Goal: Information Seeking & Learning: Learn about a topic

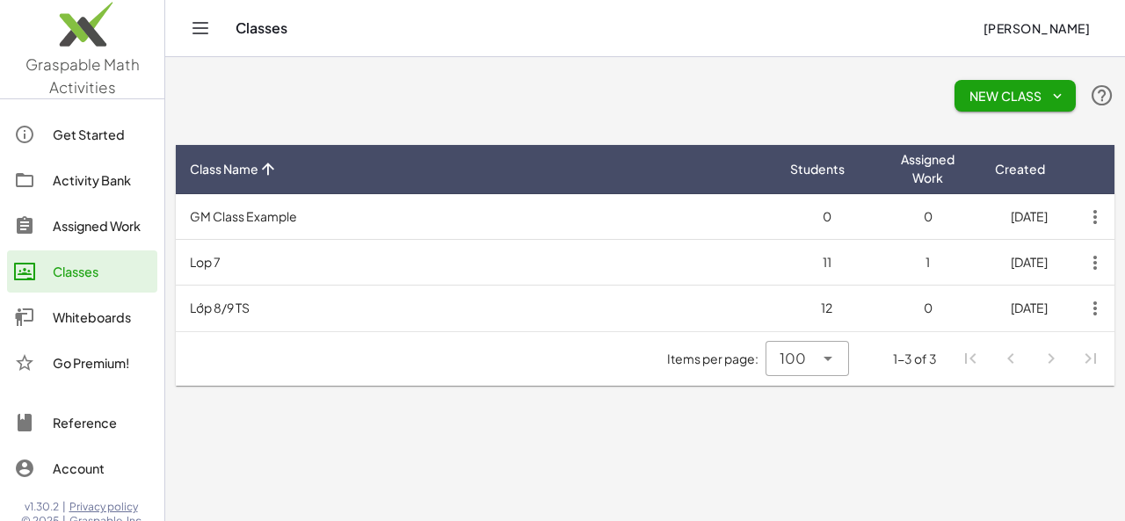
click at [101, 228] on div "Assigned Work" at bounding box center [102, 225] width 98 height 21
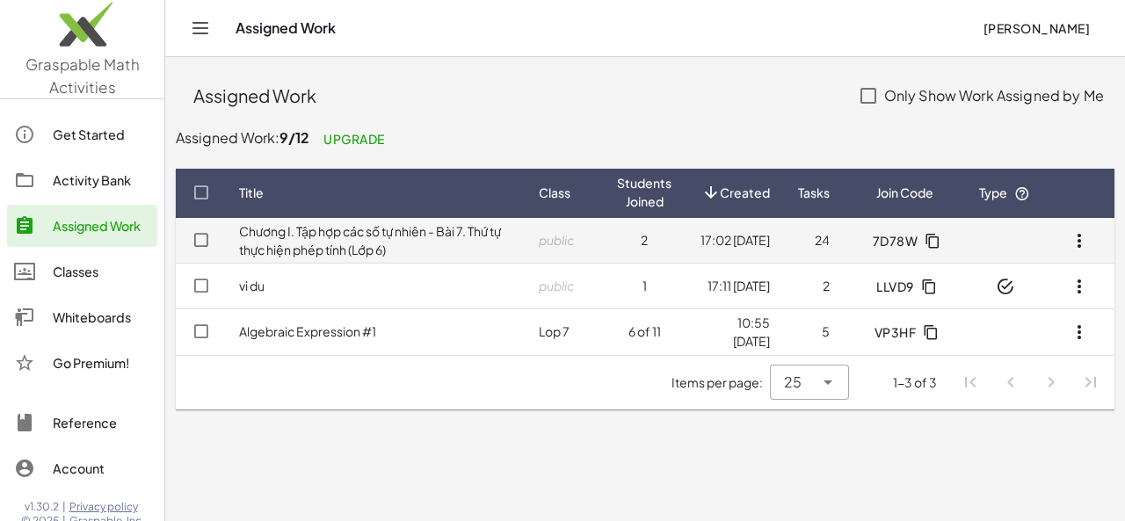
click at [571, 235] on td "public" at bounding box center [563, 241] width 78 height 46
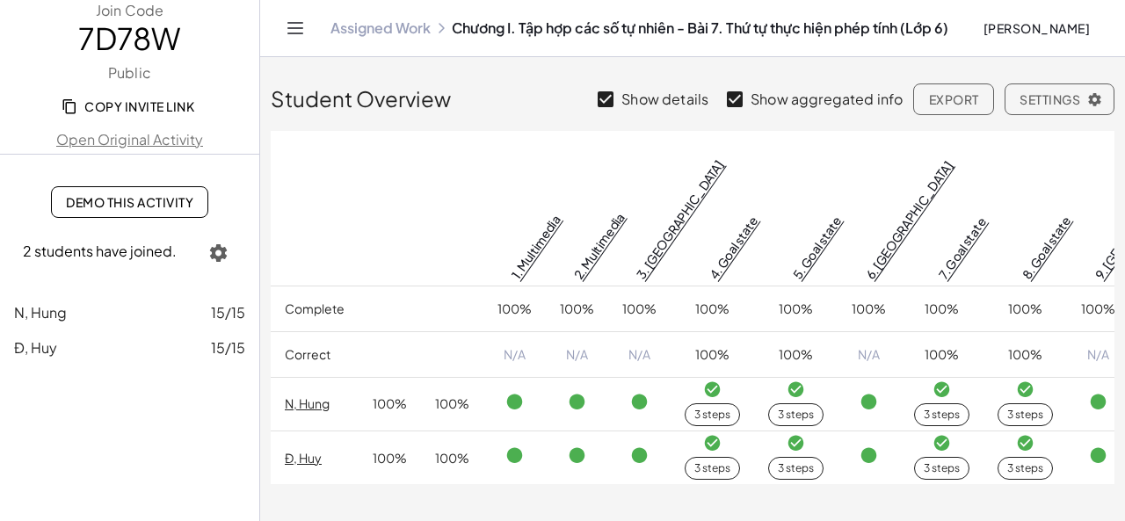
click at [152, 199] on span "Demo This Activity" at bounding box center [129, 202] width 127 height 16
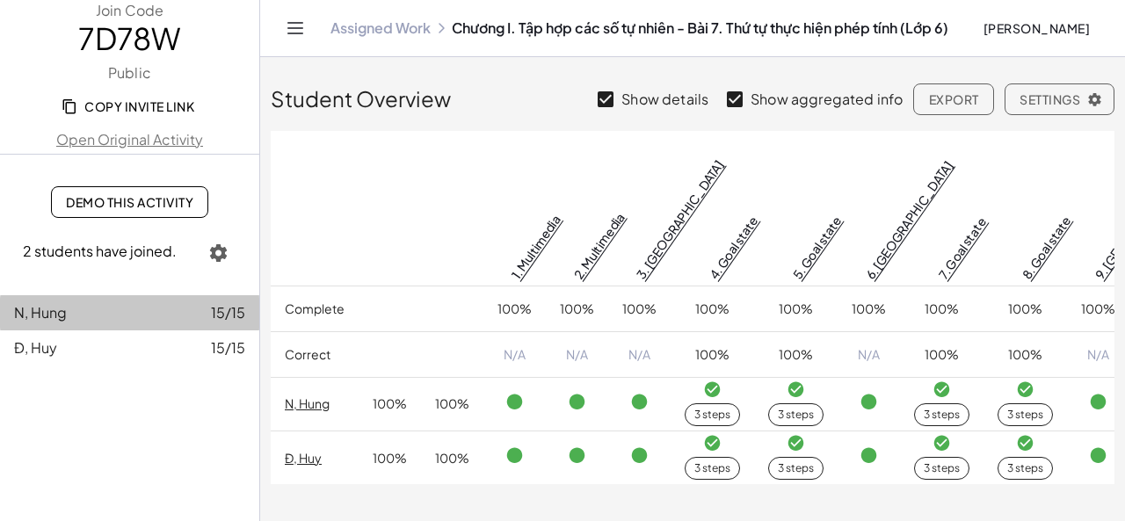
click at [59, 319] on span "N, Hung" at bounding box center [40, 312] width 53 height 18
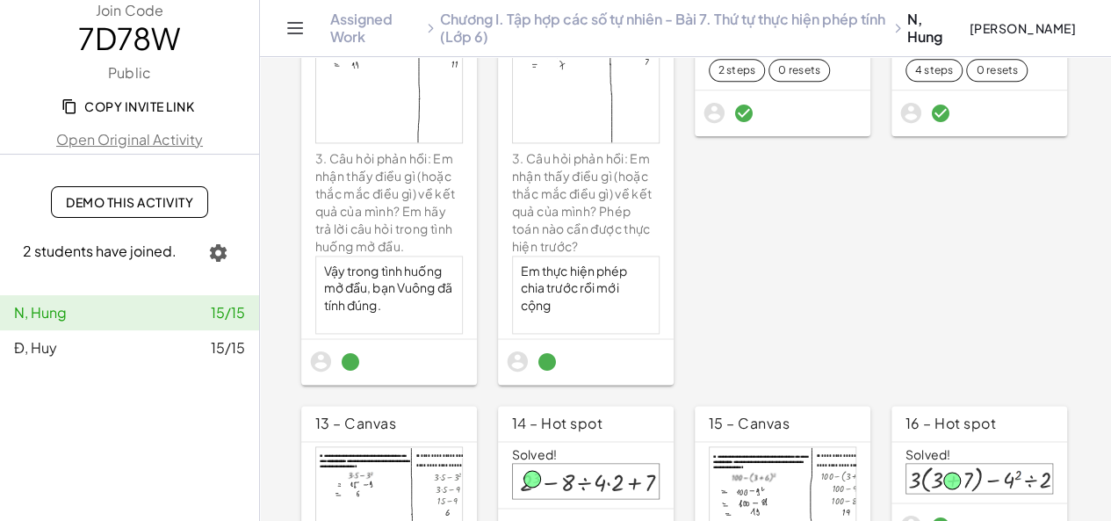
scroll to position [1318, 0]
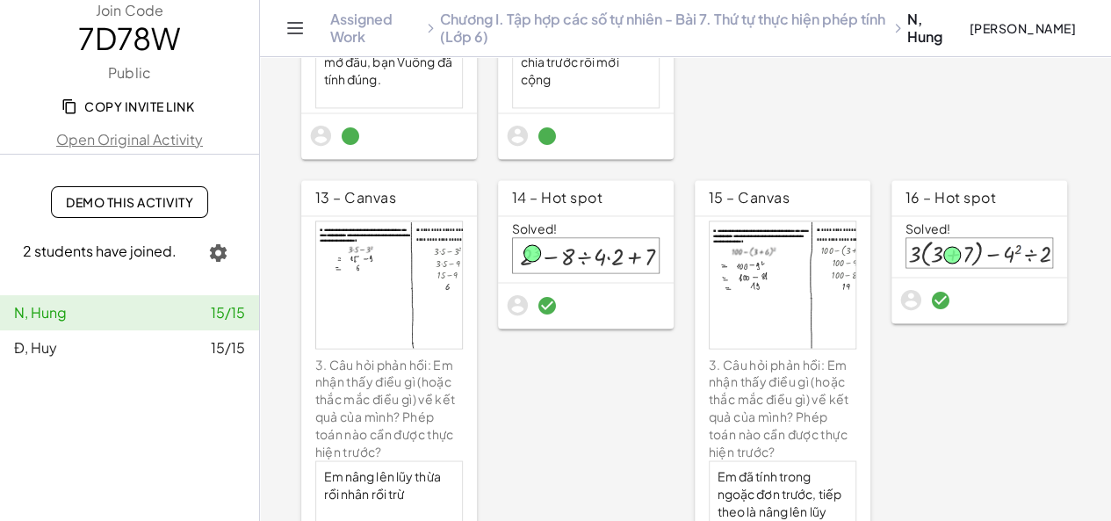
click at [749, 282] on div at bounding box center [783, 284] width 146 height 127
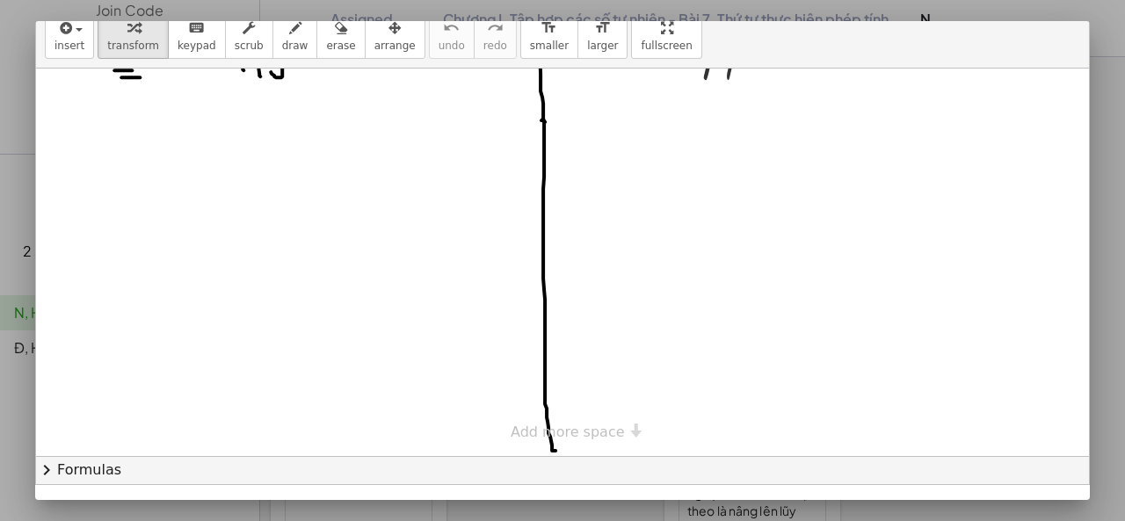
scroll to position [102, 0]
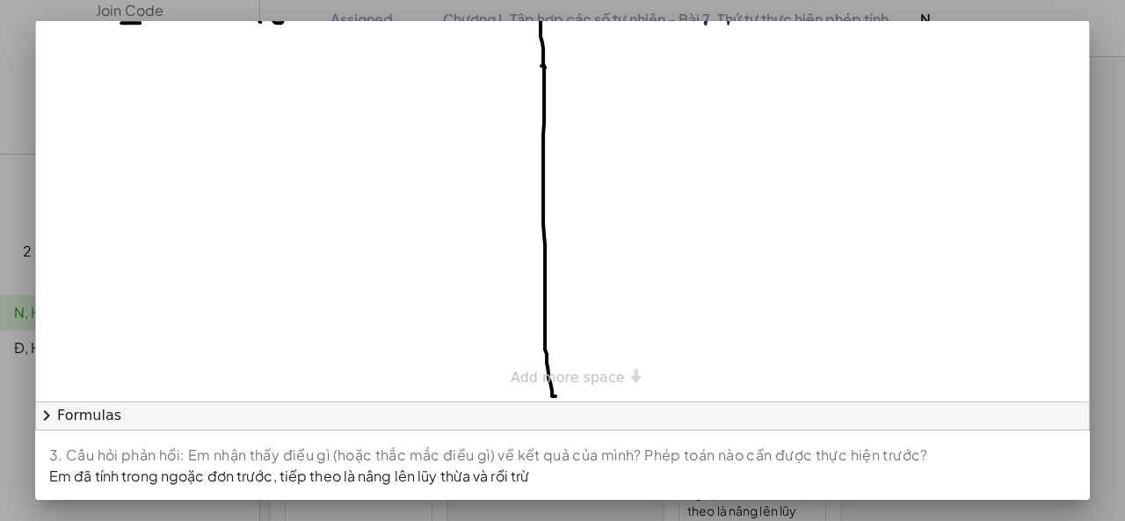
click at [1105, 369] on div at bounding box center [562, 260] width 1125 height 521
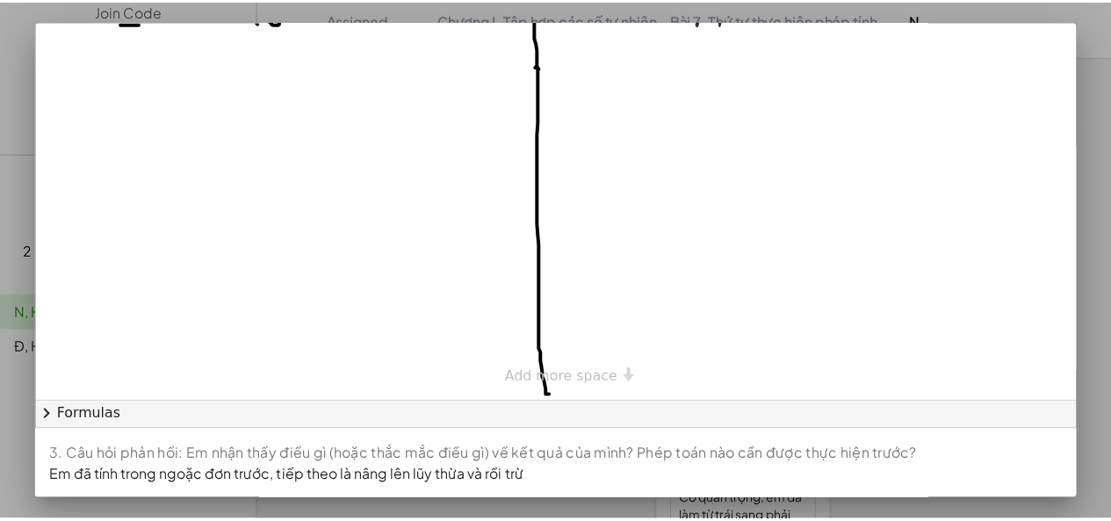
scroll to position [1318, 0]
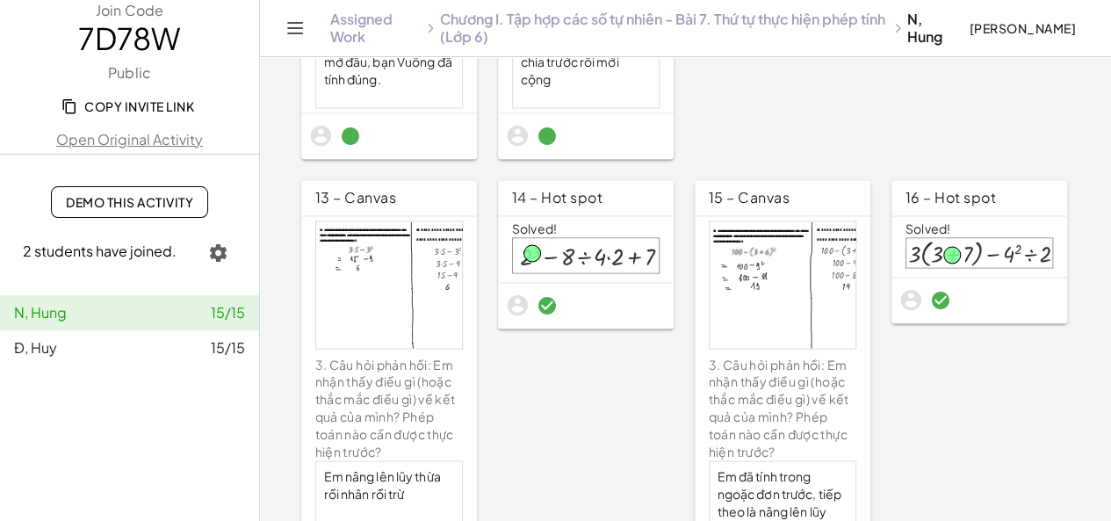
click at [76, 355] on div "Đ, Huy 15/15" at bounding box center [129, 347] width 231 height 21
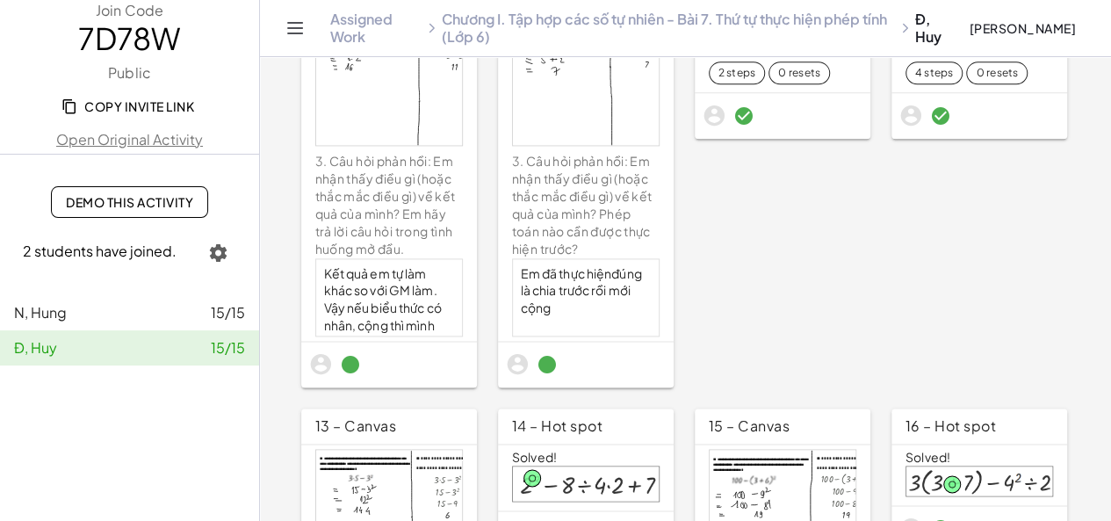
scroll to position [1265, 0]
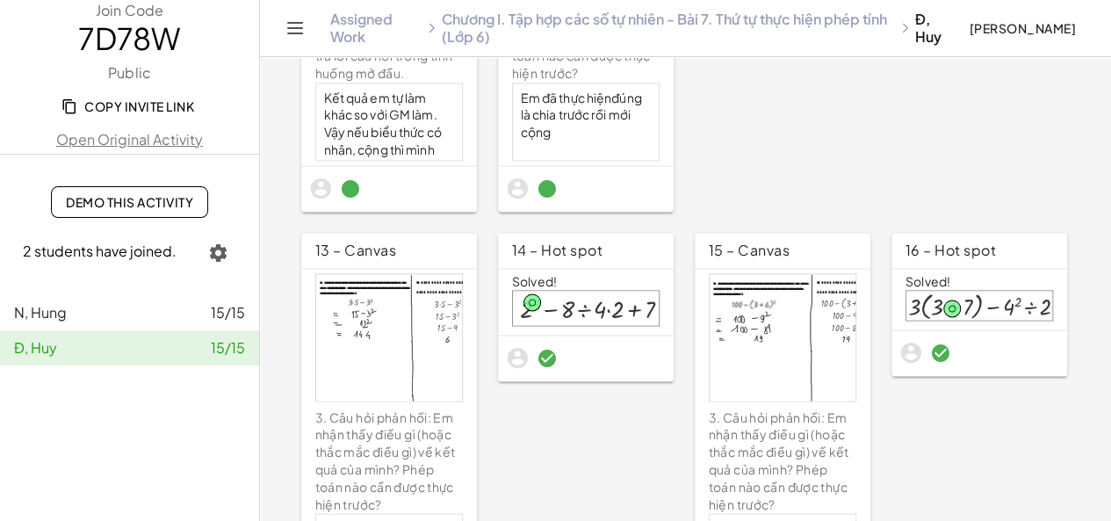
click at [760, 280] on div at bounding box center [783, 337] width 146 height 127
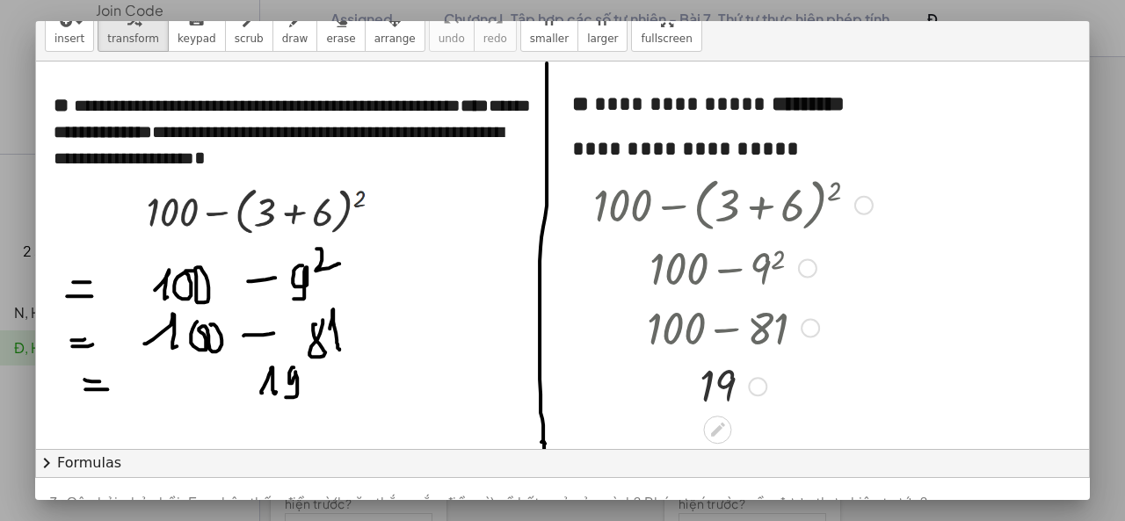
scroll to position [0, 0]
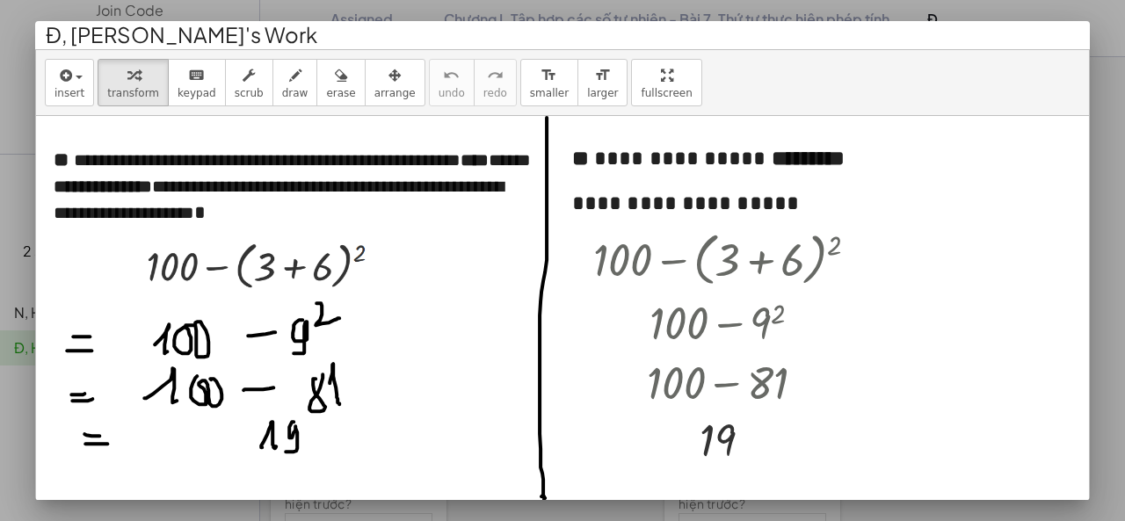
click at [1114, 301] on div at bounding box center [562, 260] width 1125 height 521
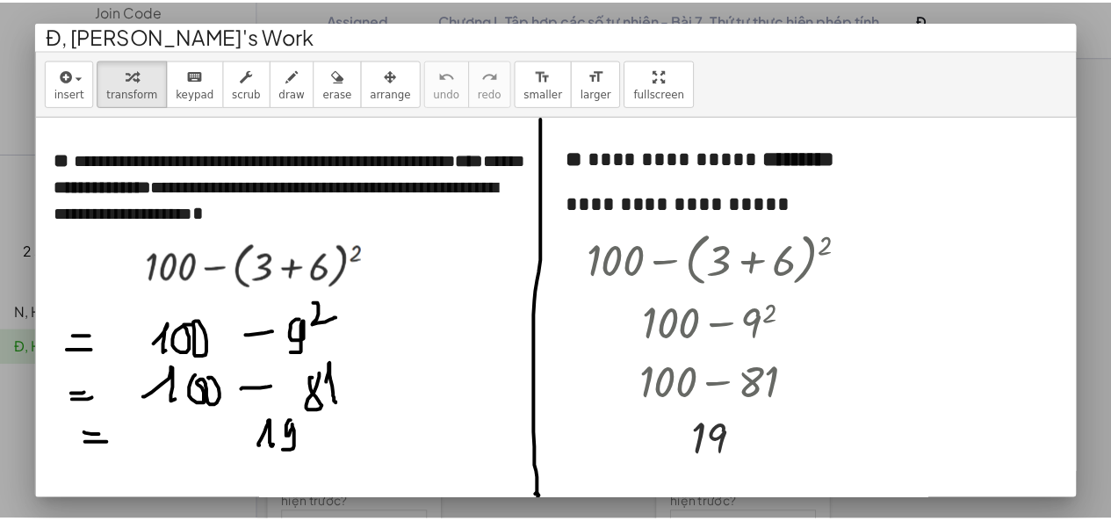
scroll to position [1265, 0]
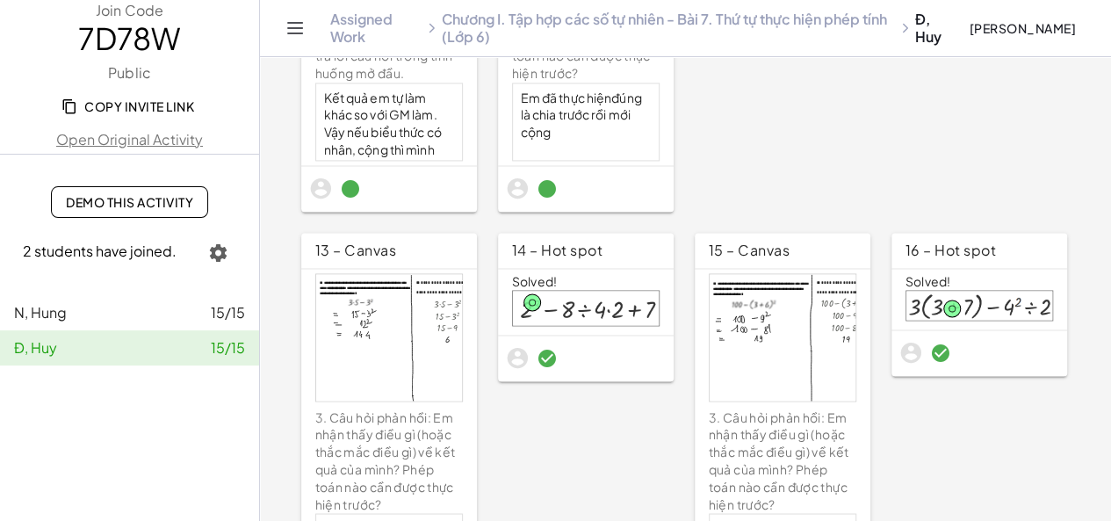
click at [932, 273] on div "Solved!" at bounding box center [980, 282] width 148 height 18
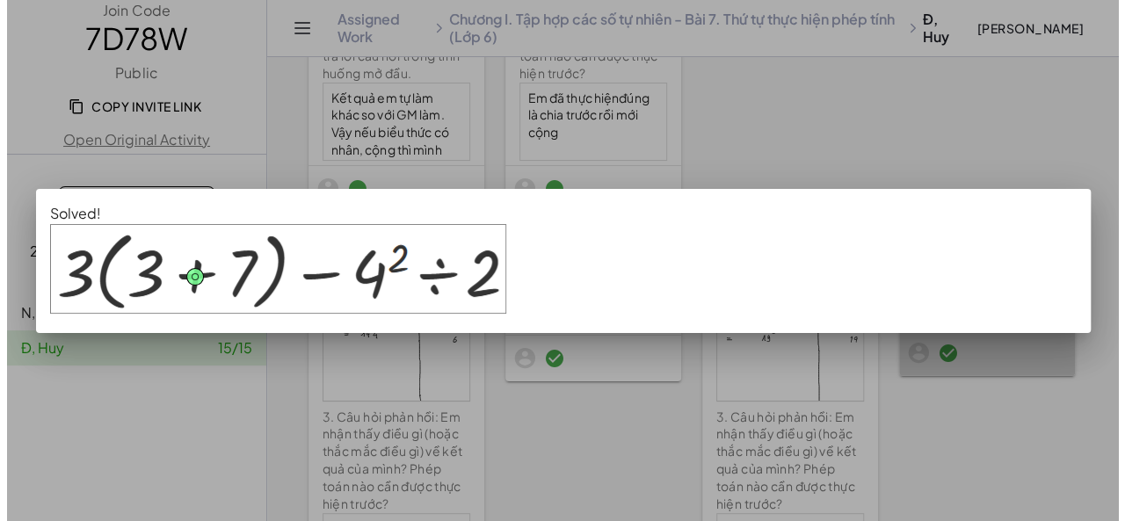
scroll to position [0, 0]
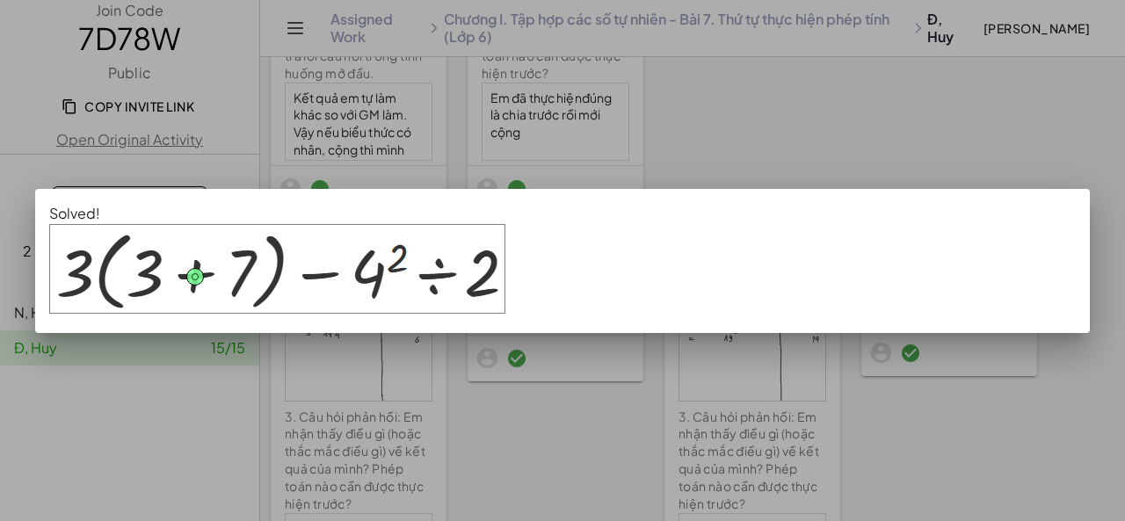
click at [866, 74] on div at bounding box center [562, 260] width 1125 height 521
click at [810, 136] on div at bounding box center [562, 260] width 1125 height 521
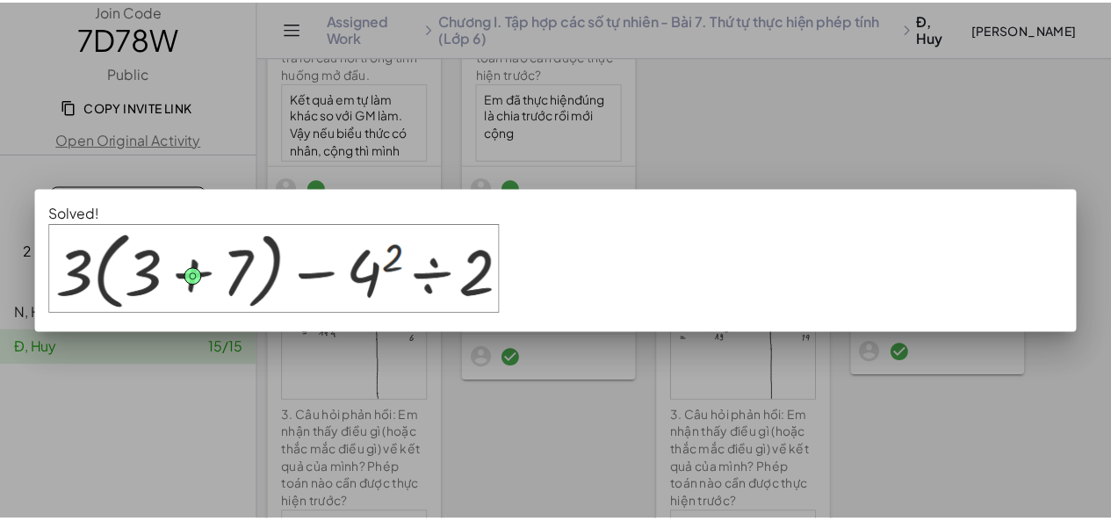
scroll to position [1265, 0]
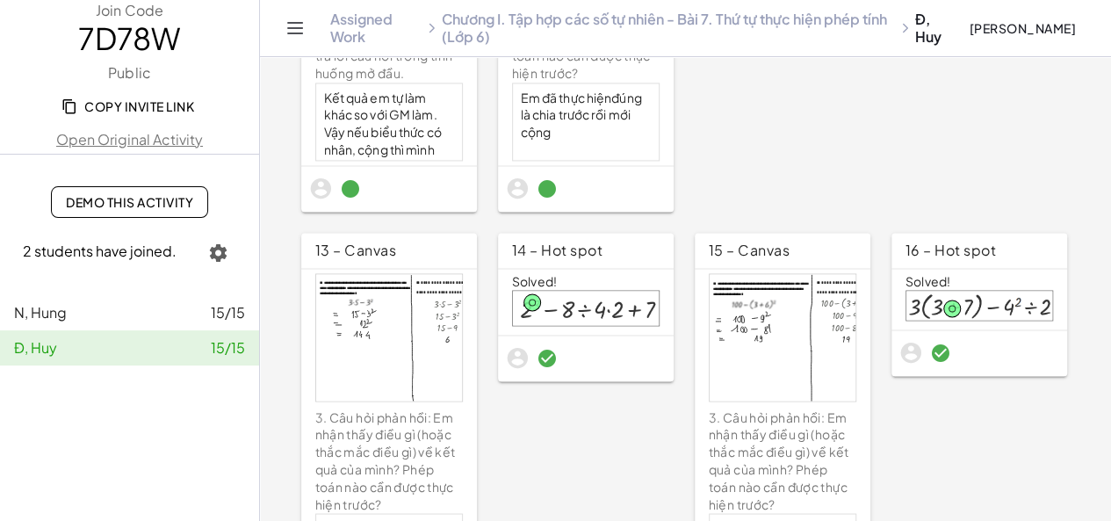
click at [220, 249] on icon "button" at bounding box center [218, 252] width 21 height 21
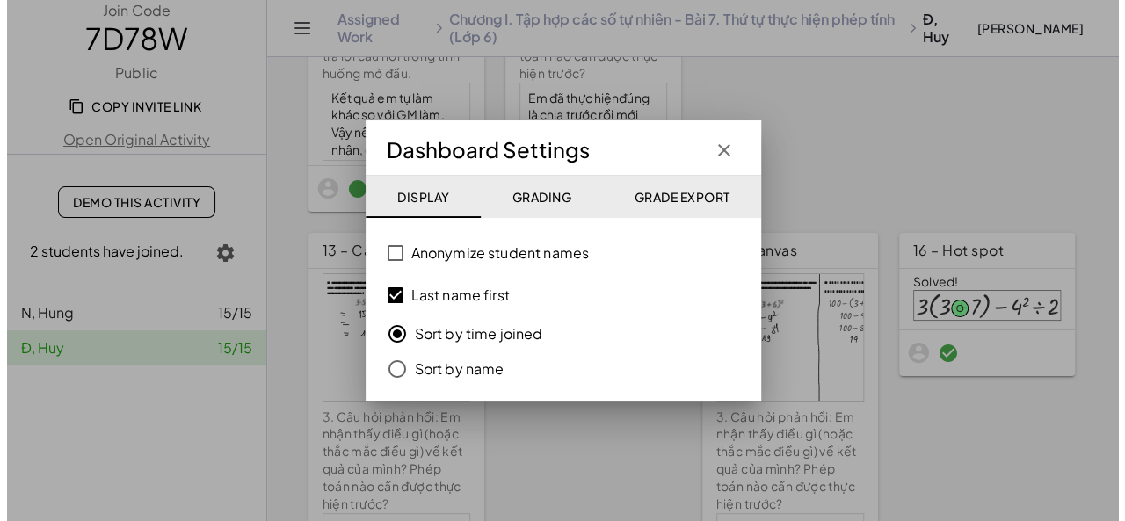
scroll to position [0, 0]
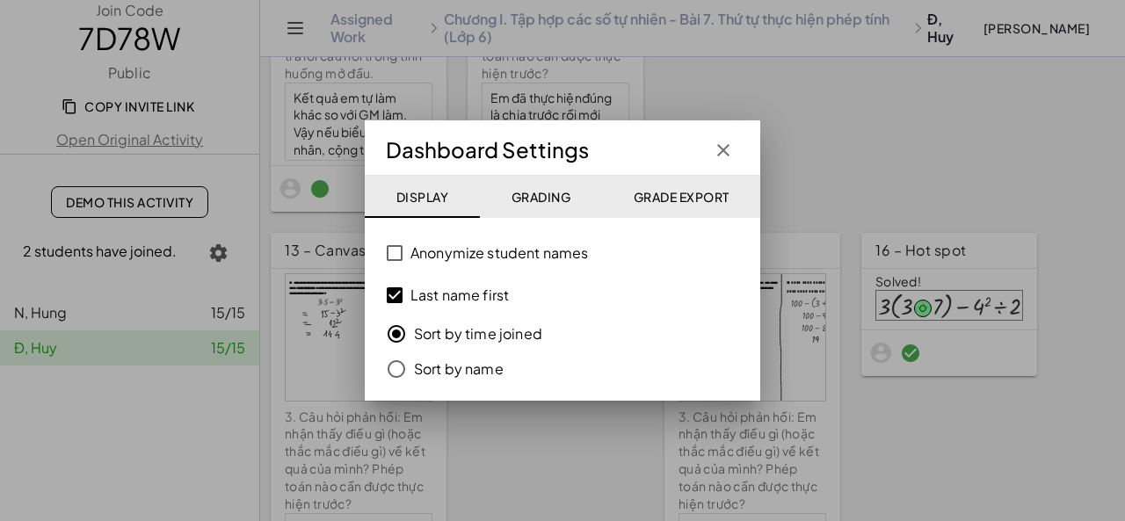
click at [531, 206] on button "Grading" at bounding box center [541, 197] width 122 height 42
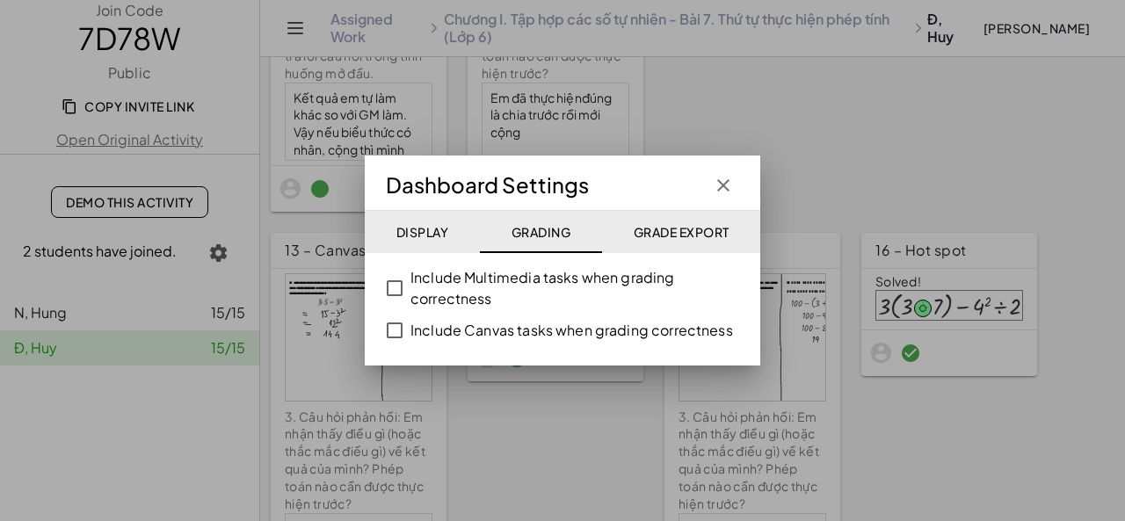
click at [729, 184] on icon "button" at bounding box center [723, 185] width 21 height 21
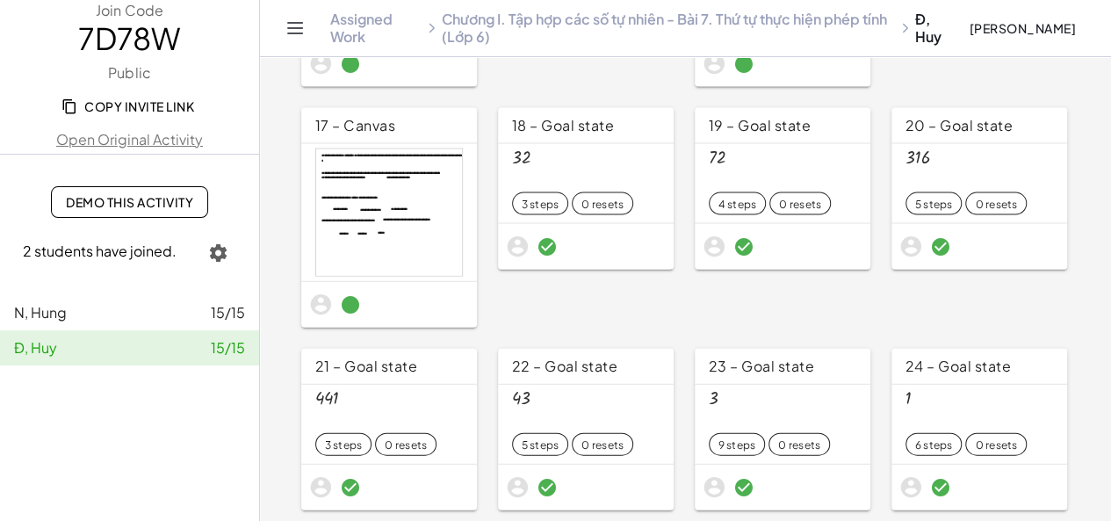
scroll to position [1845, 0]
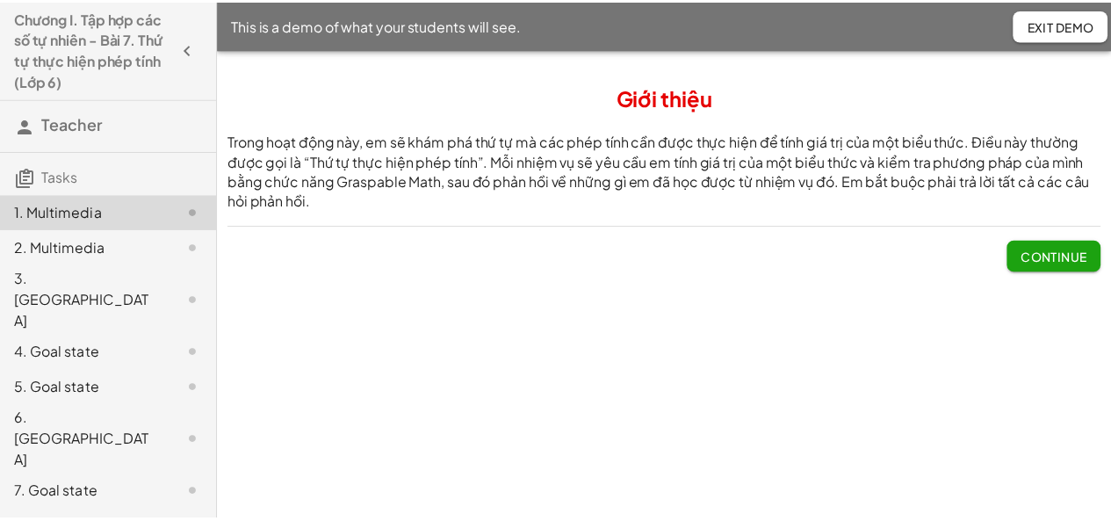
scroll to position [524, 0]
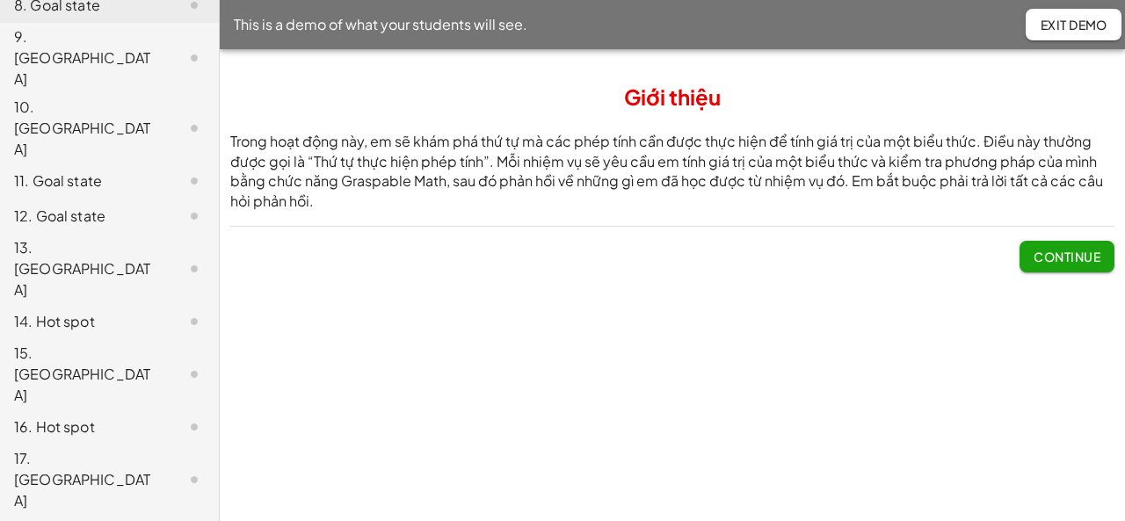
click at [69, 343] on div "15. [GEOGRAPHIC_DATA]" at bounding box center [84, 374] width 141 height 63
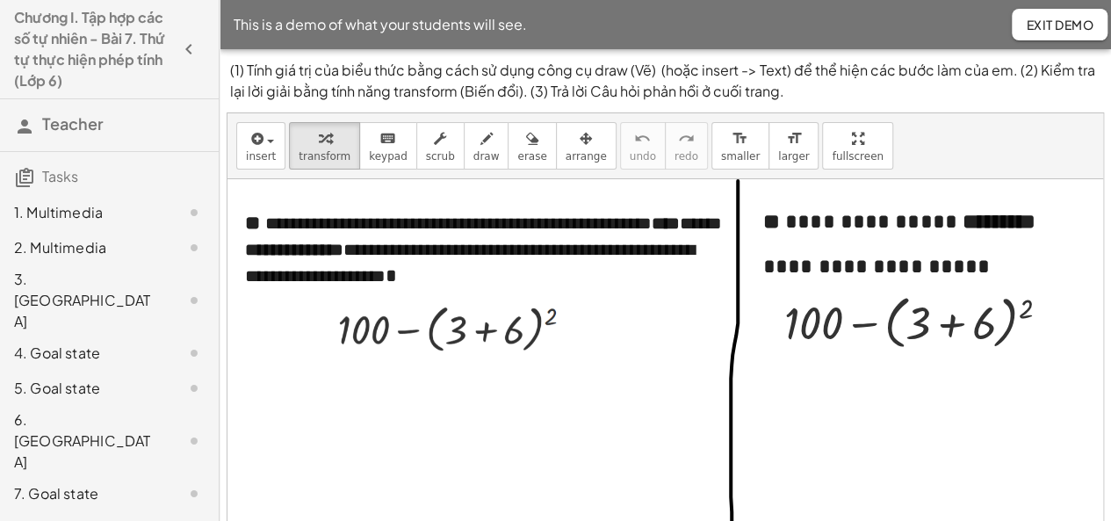
click at [178, 50] on icon "button" at bounding box center [188, 49] width 21 height 21
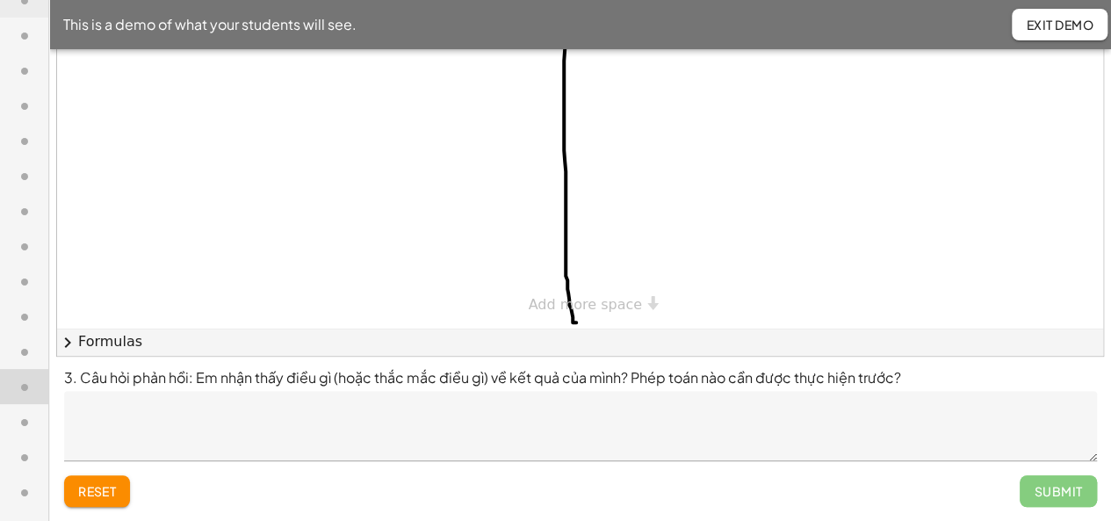
scroll to position [439, 0]
click at [20, 243] on icon at bounding box center [24, 247] width 21 height 21
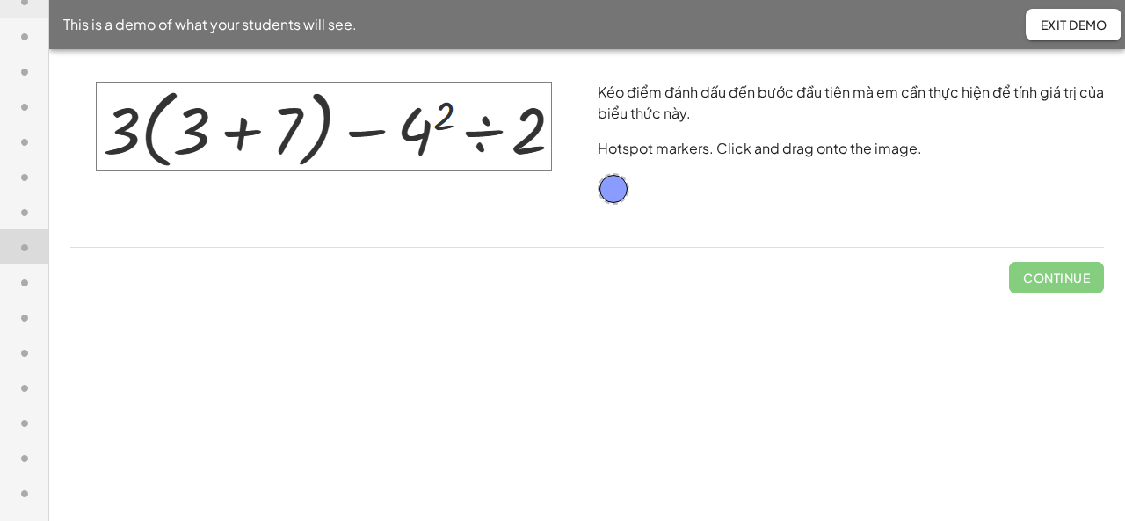
click at [22, 286] on icon at bounding box center [24, 282] width 21 height 21
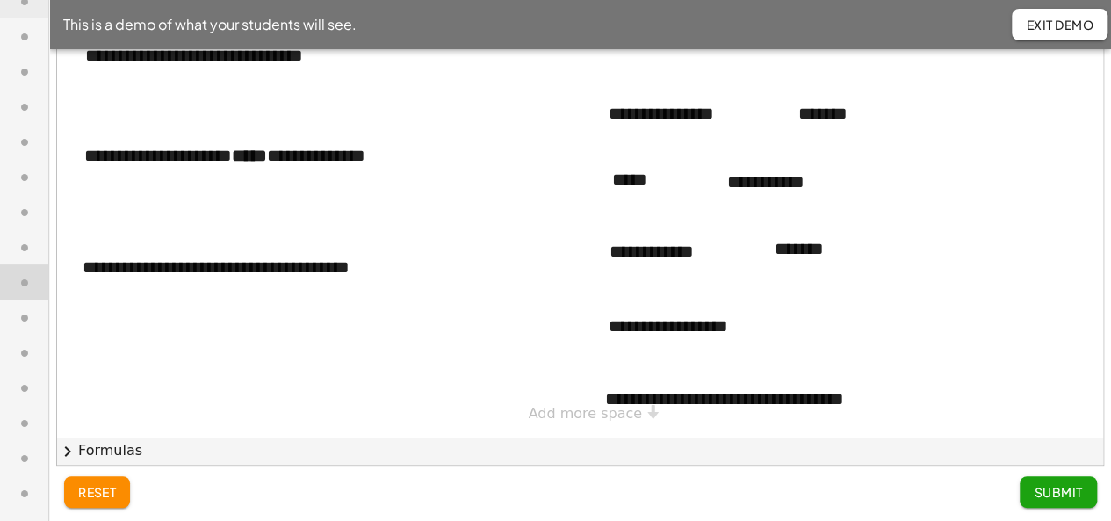
scroll to position [137, 0]
